Goal: Information Seeking & Learning: Learn about a topic

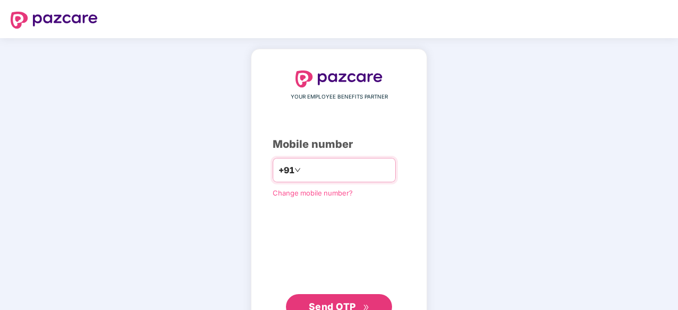
click at [316, 164] on input "number" at bounding box center [346, 170] width 87 height 17
type input "**********"
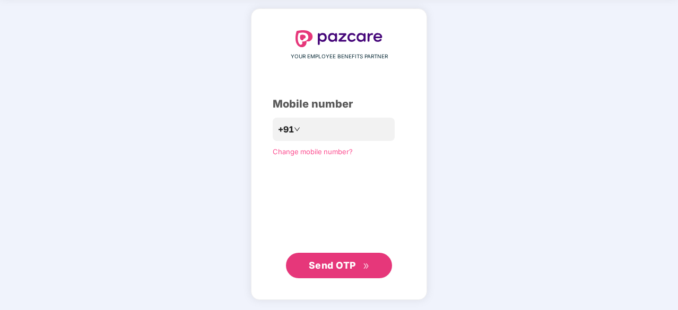
scroll to position [40, 0]
click at [342, 268] on span "Send OTP" at bounding box center [332, 266] width 47 height 11
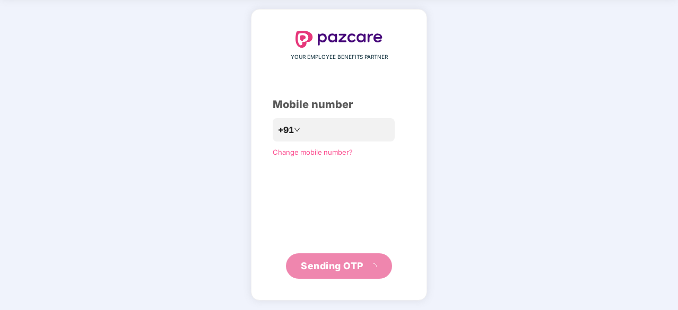
scroll to position [35, 0]
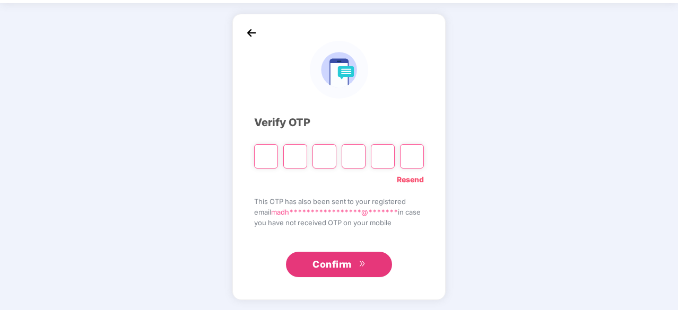
click at [258, 156] on input "Please enter verification code. Digit 1" at bounding box center [266, 156] width 24 height 24
paste input "*"
type input "*"
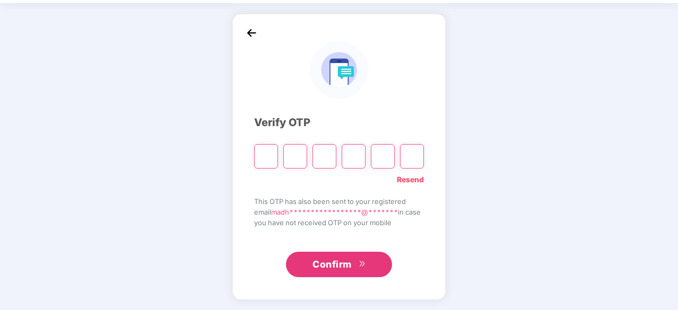
type input "*"
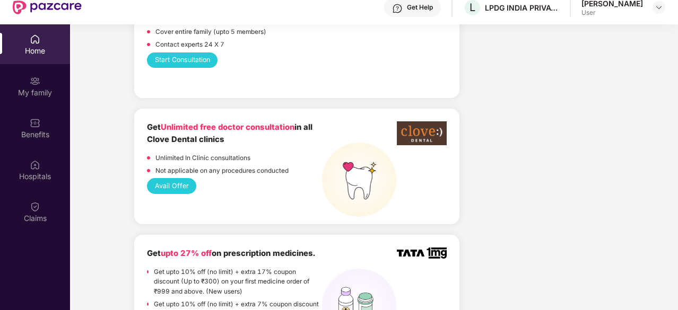
scroll to position [649, 0]
click at [175, 191] on button "Avail Offer" at bounding box center [171, 186] width 49 height 15
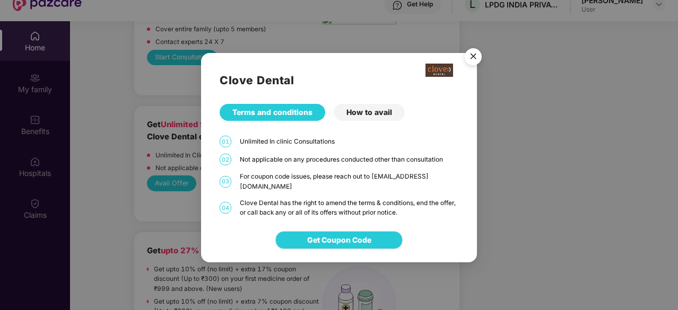
scroll to position [48, 0]
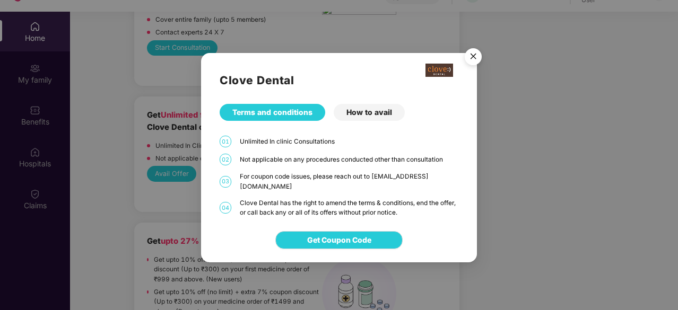
click at [470, 58] on img "Close" at bounding box center [474, 59] width 30 height 30
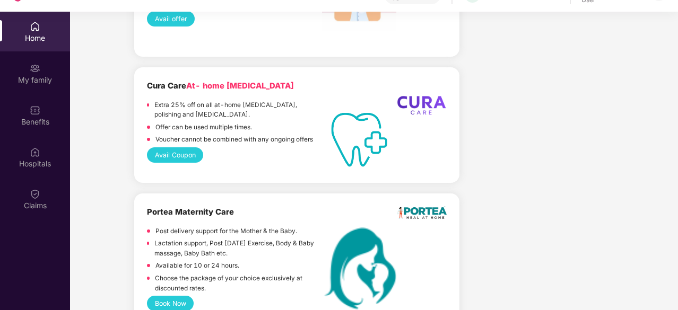
scroll to position [2448, 0]
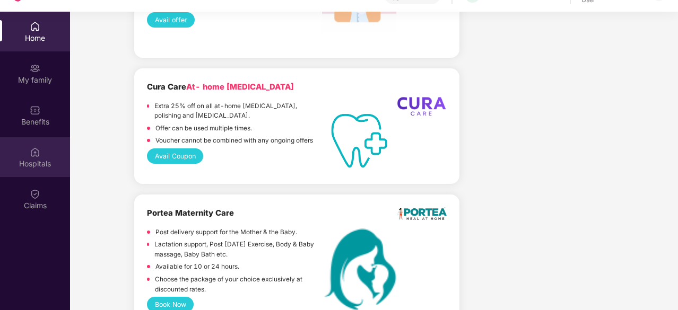
click at [32, 147] on img at bounding box center [35, 152] width 11 height 11
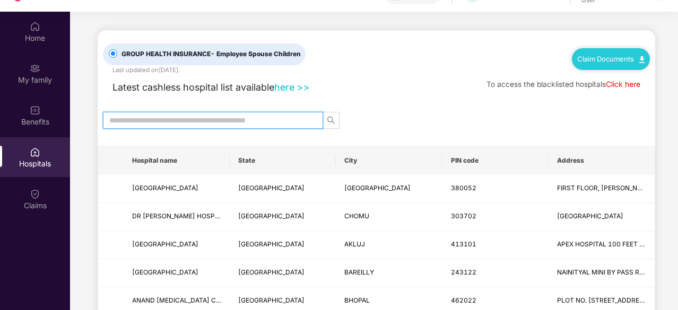
click at [273, 115] on input "text" at bounding box center [208, 121] width 199 height 12
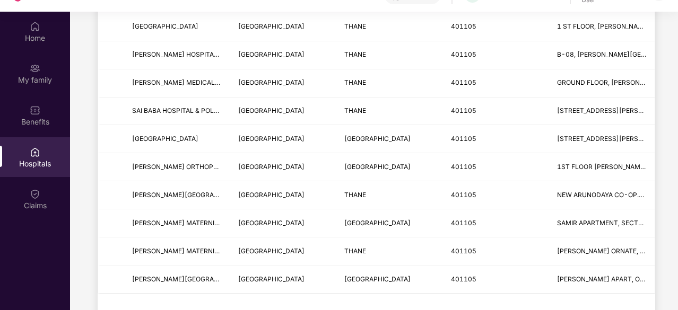
scroll to position [338, 0]
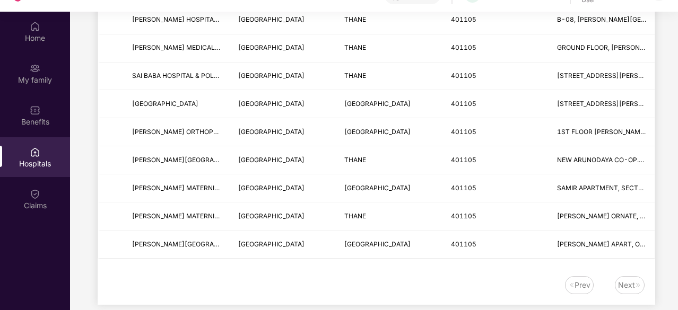
type input "******"
click at [632, 285] on div "Next" at bounding box center [626, 286] width 17 height 12
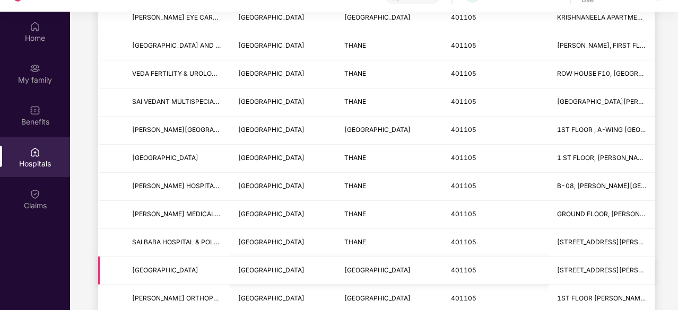
scroll to position [67, 0]
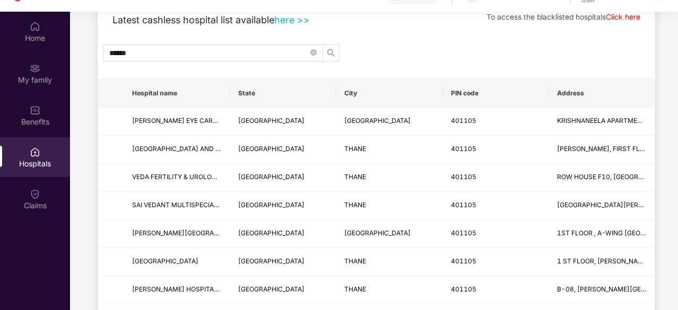
click at [330, 52] on icon "search" at bounding box center [331, 53] width 8 height 8
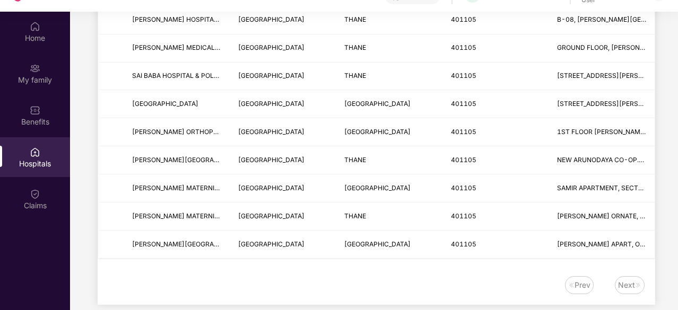
scroll to position [59, 0]
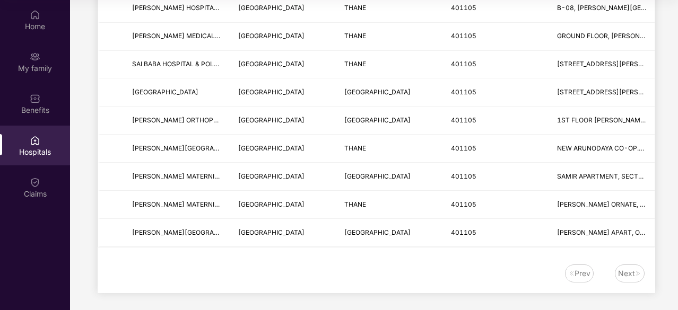
click at [632, 275] on div "Next" at bounding box center [626, 274] width 17 height 12
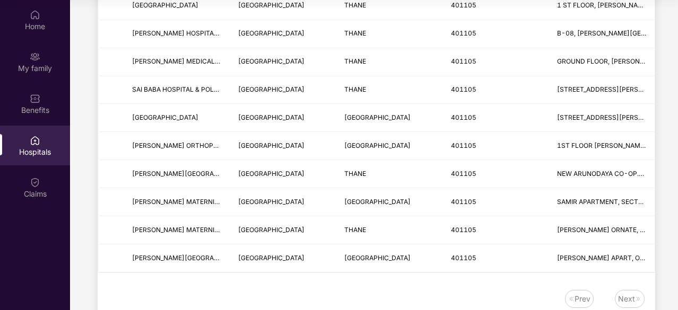
scroll to position [338, 0]
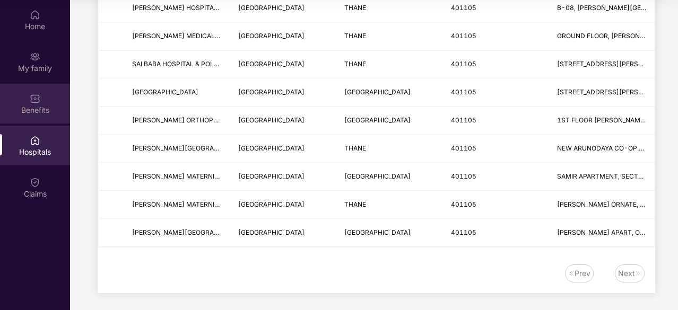
click at [19, 103] on div "Benefits" at bounding box center [35, 104] width 70 height 40
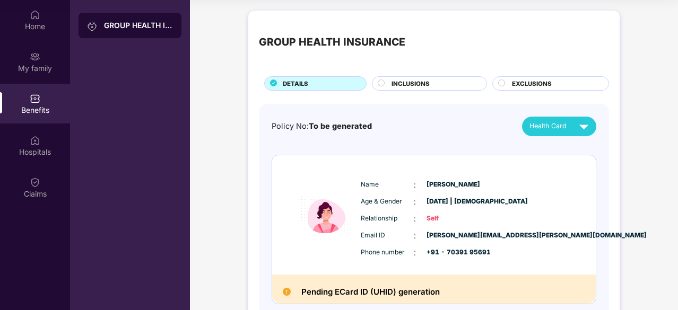
scroll to position [59, 0]
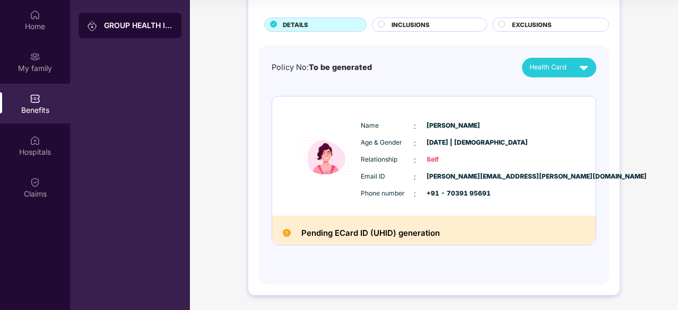
click at [547, 72] on div "Health Card" at bounding box center [562, 67] width 64 height 19
click at [586, 87] on div "[PERSON_NAME]" at bounding box center [562, 91] width 69 height 12
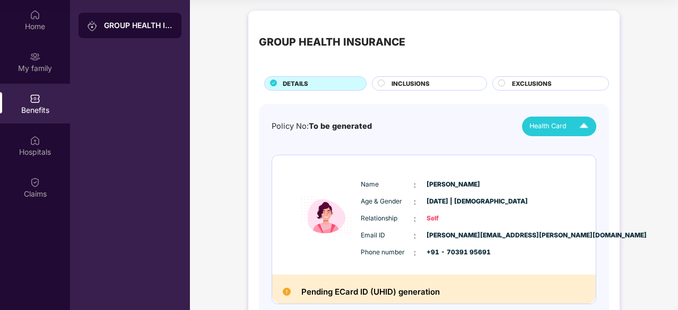
click at [385, 80] on div at bounding box center [382, 85] width 8 height 10
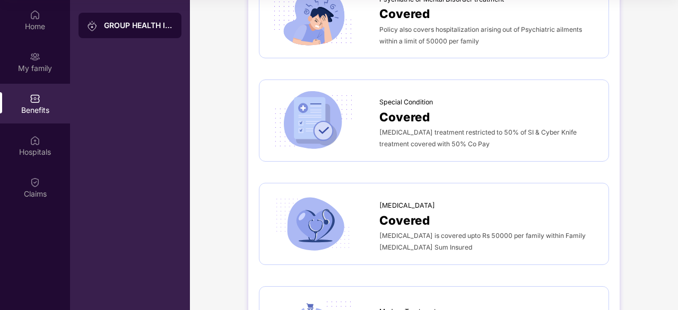
scroll to position [1948, 0]
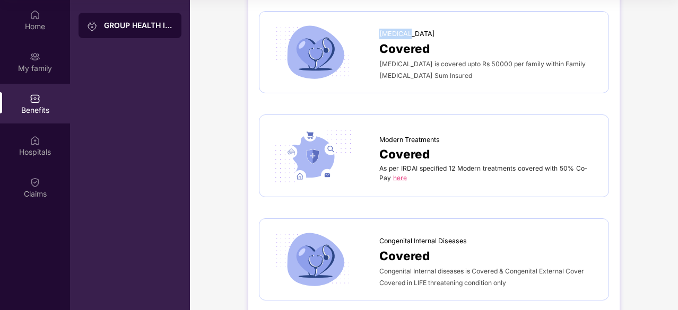
drag, startPoint x: 380, startPoint y: 16, endPoint x: 407, endPoint y: 15, distance: 27.1
click at [407, 23] on div "[MEDICAL_DATA]" at bounding box center [488, 31] width 219 height 16
copy span "[MEDICAL_DATA]"
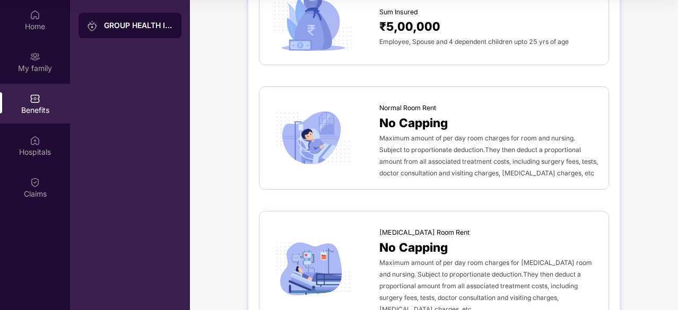
scroll to position [0, 0]
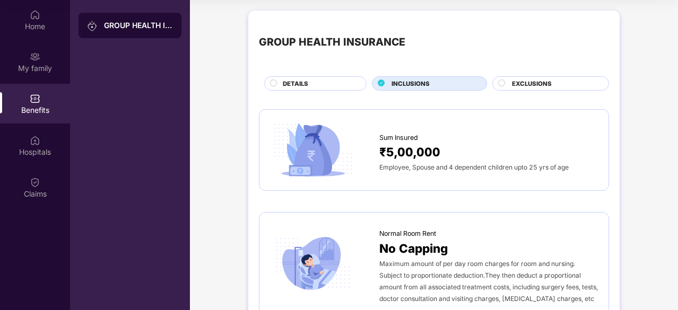
click at [519, 88] on div "EXCLUSIONS" at bounding box center [555, 84] width 97 height 11
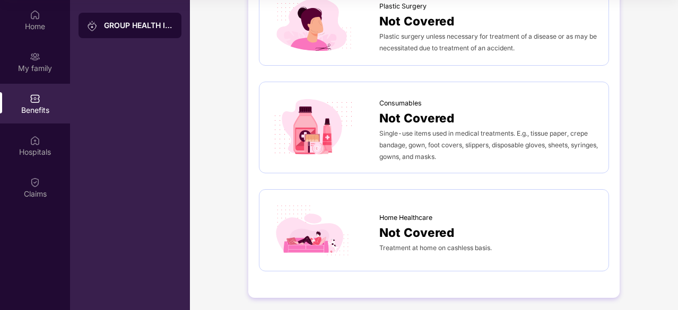
scroll to position [616, 0]
click at [37, 73] on div "My family" at bounding box center [35, 68] width 70 height 11
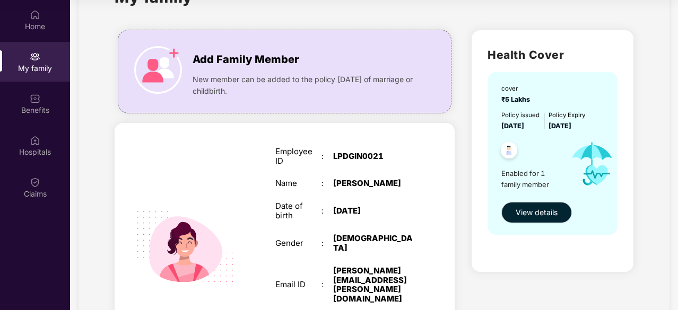
scroll to position [44, 0]
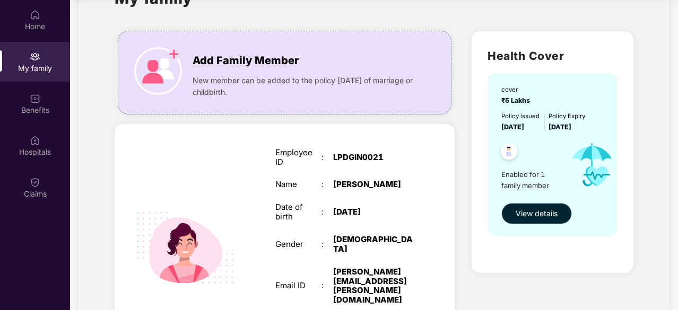
click at [516, 210] on span "View details" at bounding box center [537, 214] width 42 height 12
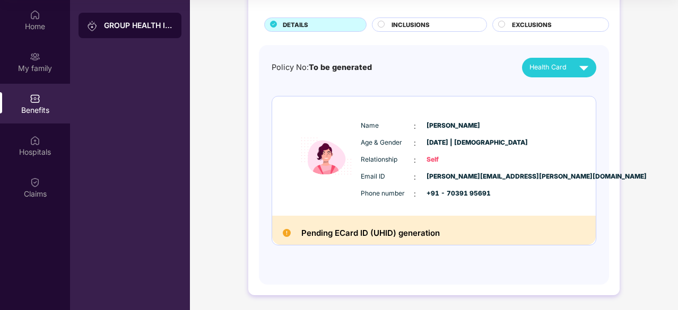
scroll to position [0, 0]
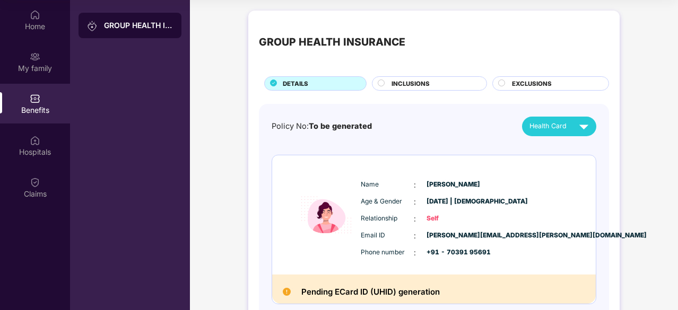
click at [416, 84] on span "INCLUSIONS" at bounding box center [411, 84] width 38 height 10
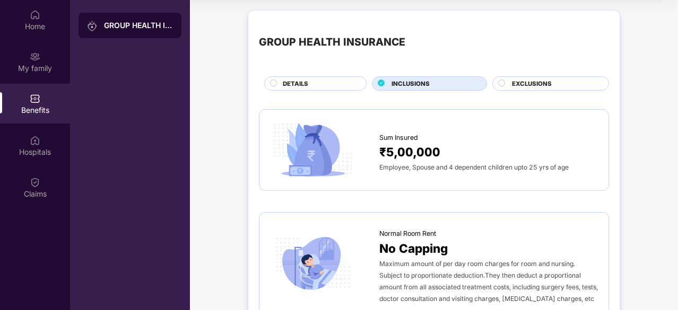
click at [525, 86] on span "EXCLUSIONS" at bounding box center [532, 84] width 40 height 10
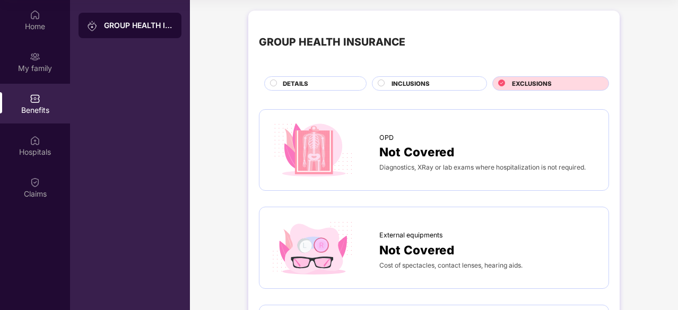
click at [295, 87] on span "DETAILS" at bounding box center [295, 84] width 25 height 10
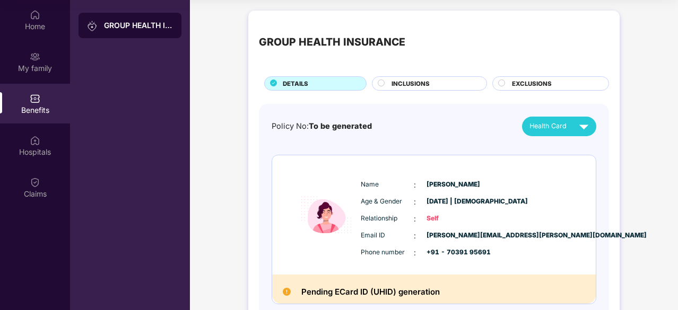
scroll to position [58, 0]
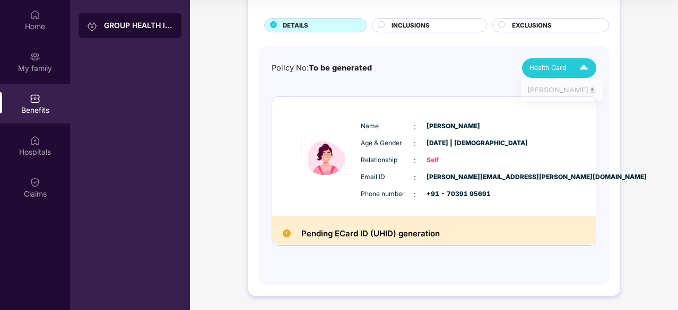
click at [566, 66] on div "Health Card" at bounding box center [562, 68] width 64 height 19
click at [316, 214] on div "Name : [PERSON_NAME] Age & Gender : [DATE] | [DEMOGRAPHIC_DATA] Relationship : …" at bounding box center [434, 156] width 324 height 119
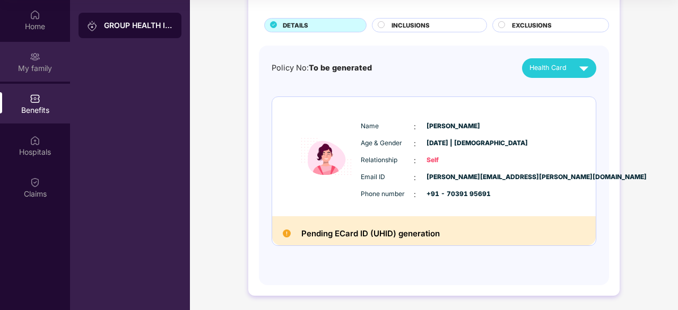
click at [29, 59] on div "My family" at bounding box center [35, 62] width 70 height 40
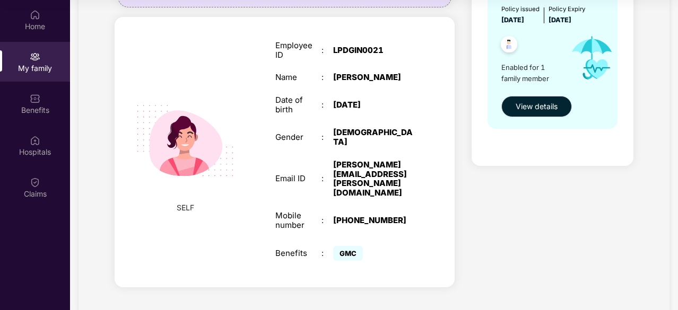
scroll to position [0, 0]
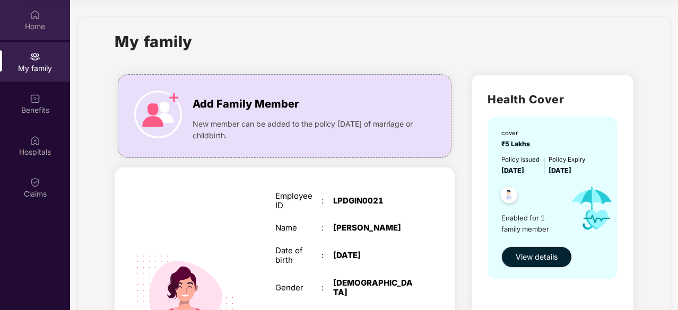
click at [29, 20] on div "Home" at bounding box center [35, 20] width 70 height 40
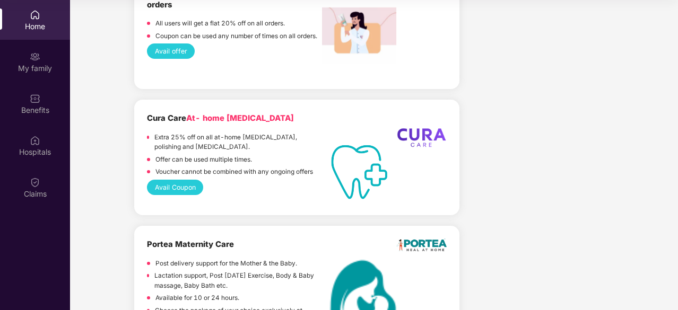
scroll to position [2400, 0]
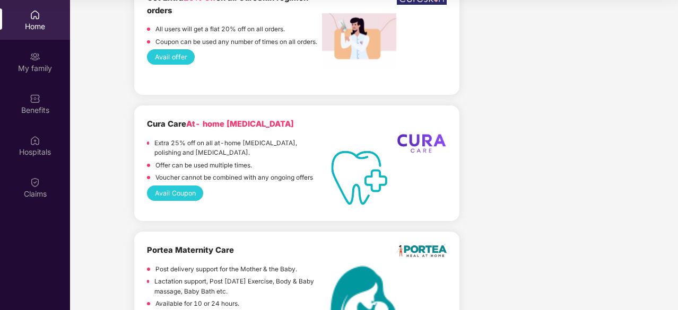
click at [168, 194] on button "Avail Coupon" at bounding box center [175, 193] width 56 height 15
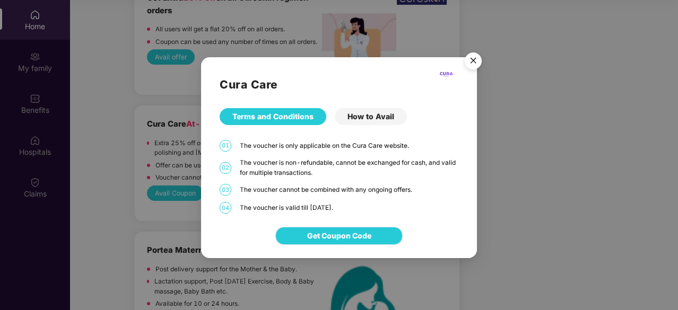
click at [329, 237] on span "Get Coupon Code" at bounding box center [339, 236] width 64 height 12
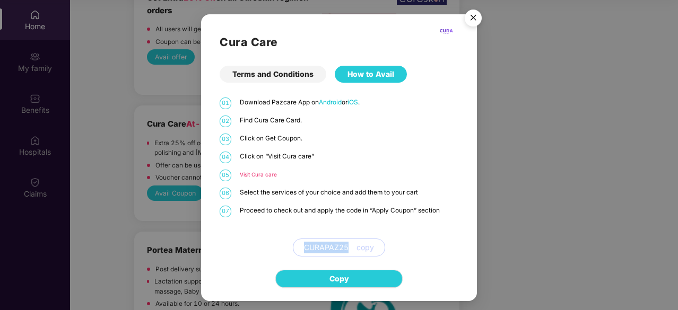
drag, startPoint x: 302, startPoint y: 248, endPoint x: 349, endPoint y: 248, distance: 47.2
click at [349, 248] on div "CURAPAZ25 copy" at bounding box center [339, 248] width 92 height 18
copy span "CURAPAZ25"
click at [358, 273] on button "Copy" at bounding box center [338, 279] width 127 height 18
click at [274, 73] on div "Terms and Conditions" at bounding box center [273, 74] width 107 height 17
